Goal: Navigation & Orientation: Find specific page/section

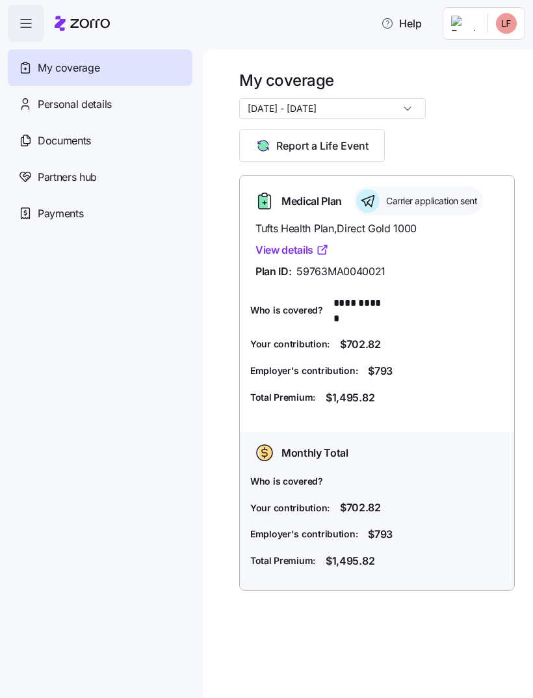
click at [286, 252] on link "View details" at bounding box center [291, 250] width 73 height 16
click at [92, 225] on div "Payments" at bounding box center [100, 213] width 185 height 36
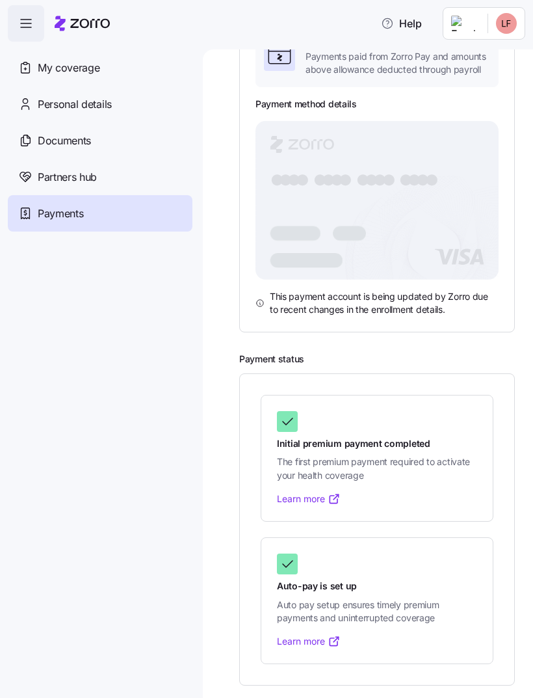
scroll to position [127, 0]
click at [88, 77] on div "My coverage" at bounding box center [100, 67] width 185 height 36
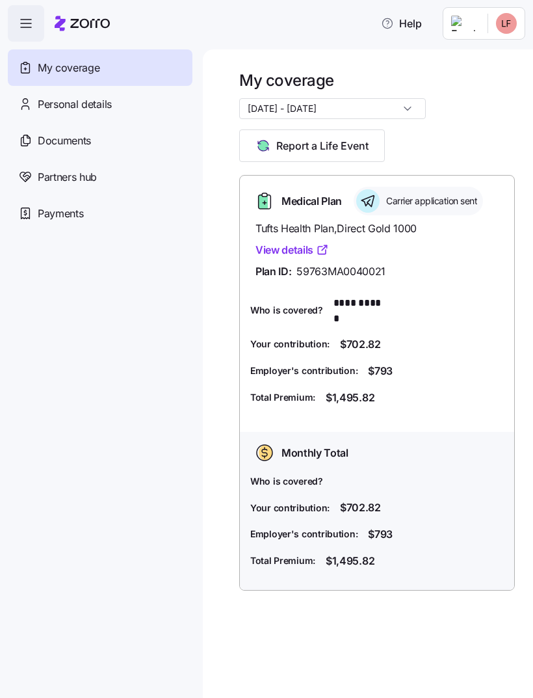
click at [291, 248] on link "View details" at bounding box center [291, 250] width 73 height 16
click at [486, 83] on div "Log out" at bounding box center [472, 79] width 51 height 14
